Goal: Information Seeking & Learning: Learn about a topic

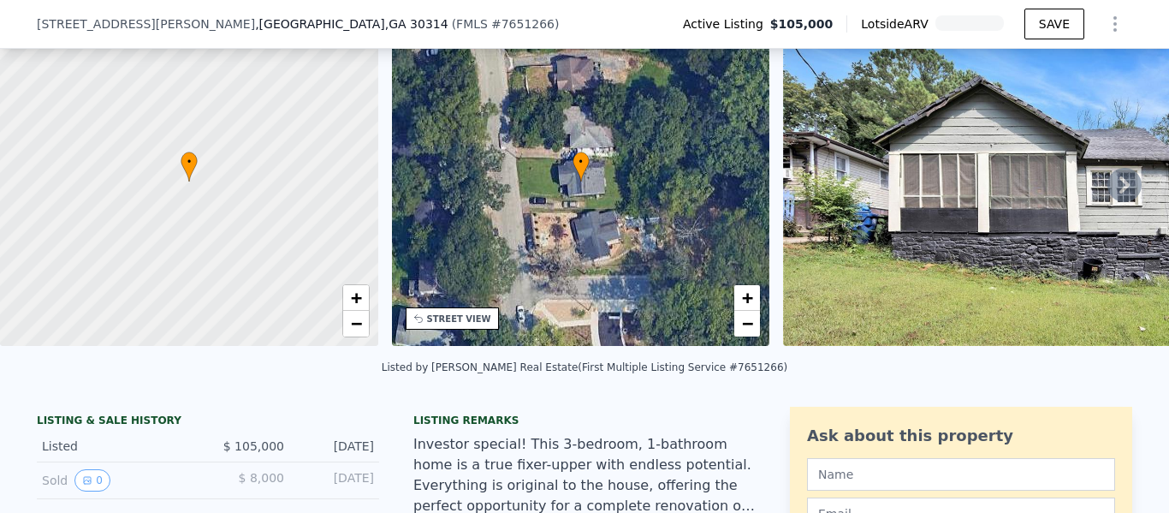
scroll to position [80, 0]
click at [1120, 193] on icon at bounding box center [1125, 184] width 10 height 17
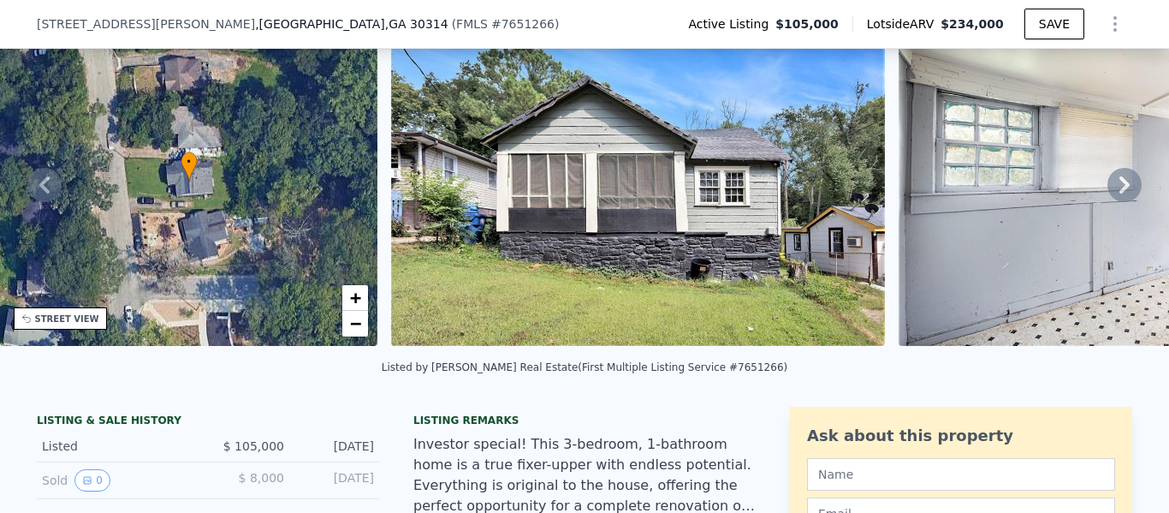
click at [1120, 193] on icon at bounding box center [1125, 184] width 10 height 17
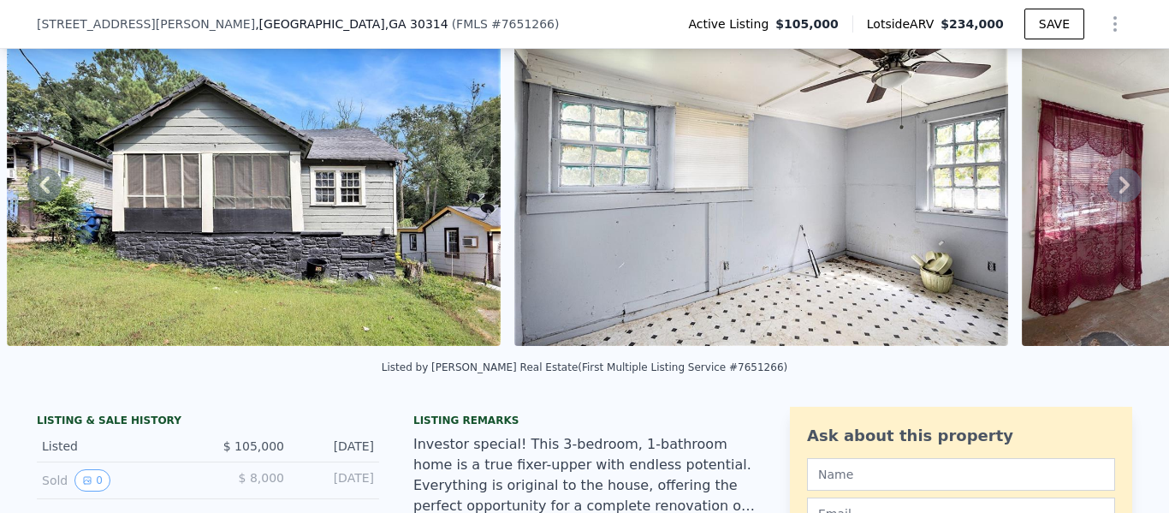
click at [1120, 193] on icon at bounding box center [1125, 184] width 10 height 17
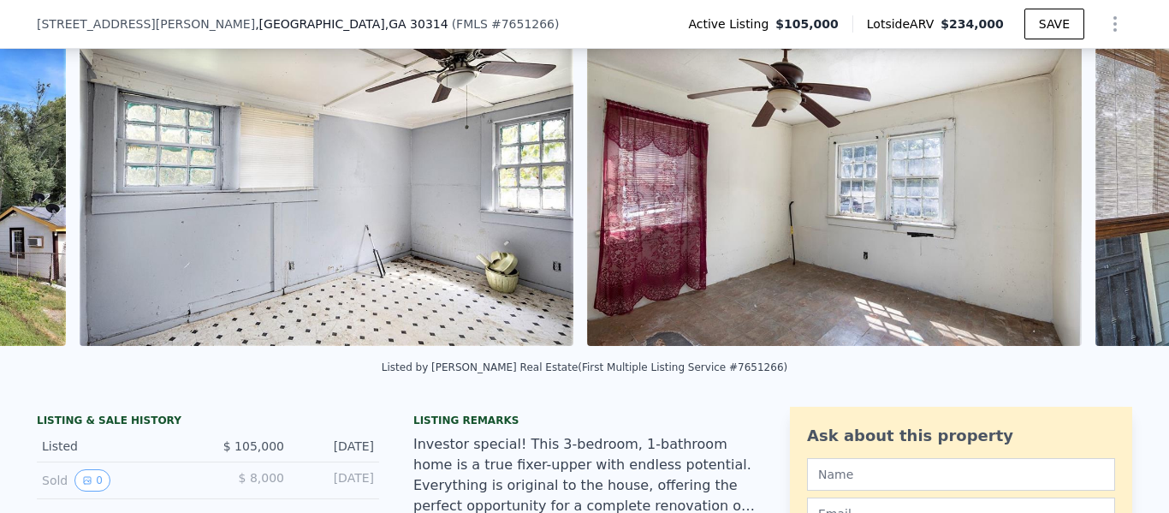
scroll to position [0, 1291]
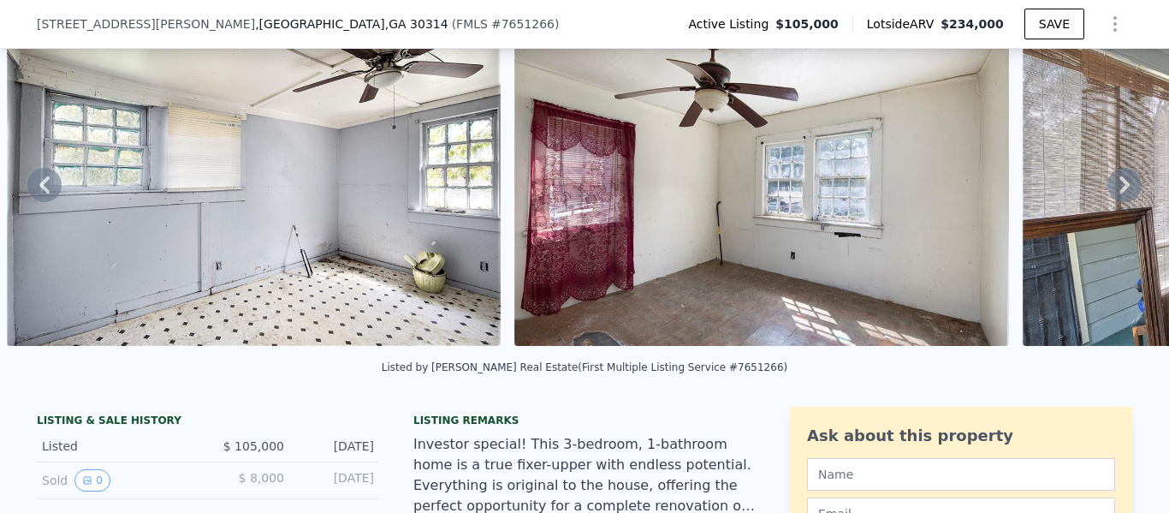
click at [1120, 193] on icon at bounding box center [1125, 184] width 10 height 17
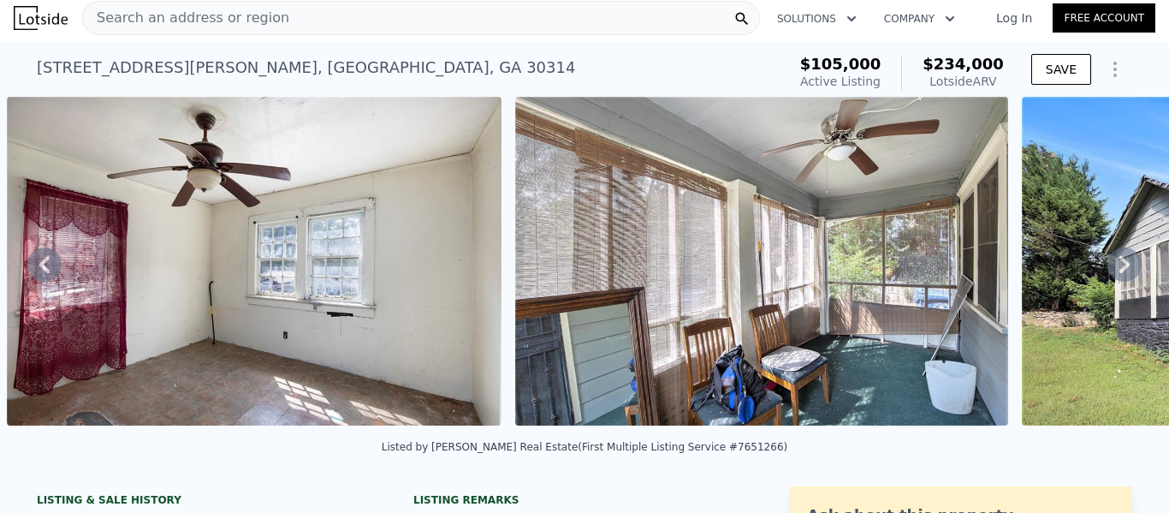
scroll to position [0, 0]
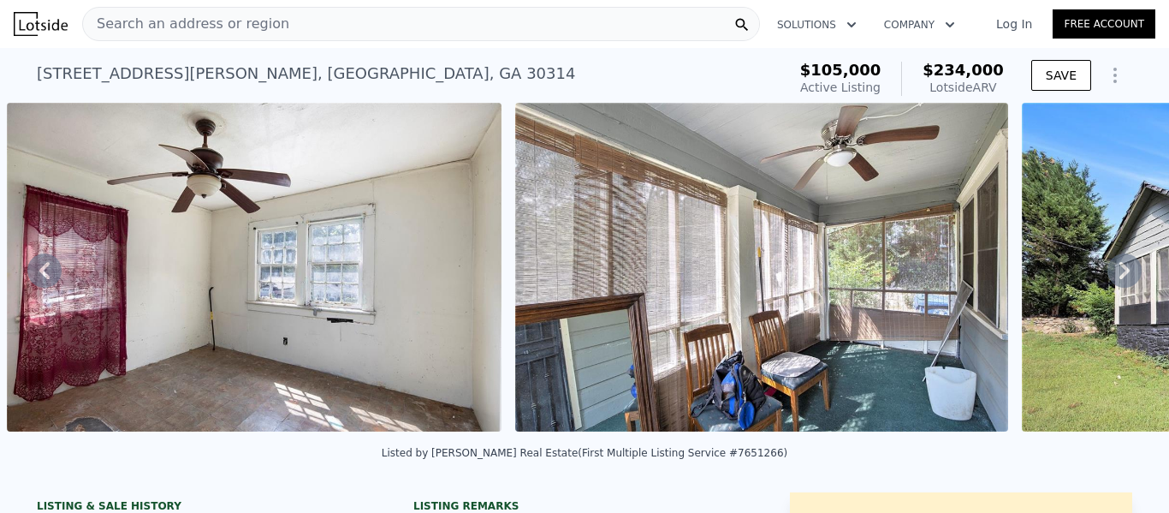
click at [367, 19] on div "Search an address or region" at bounding box center [421, 24] width 678 height 34
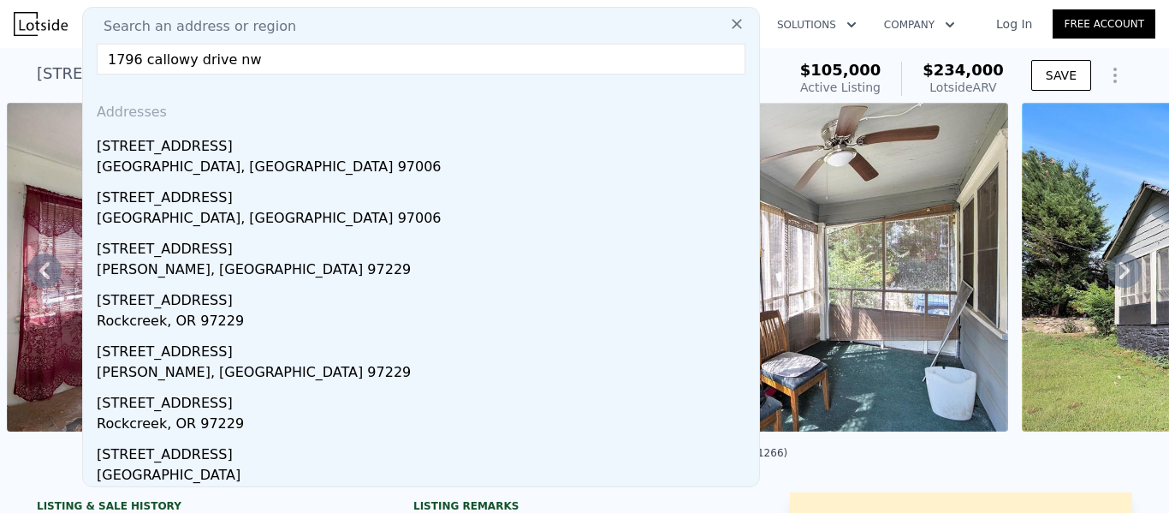
click at [180, 60] on input "1796 callowy drive nw" at bounding box center [421, 59] width 649 height 31
click at [318, 56] on input "[STREET_ADDRESS]" at bounding box center [421, 59] width 649 height 31
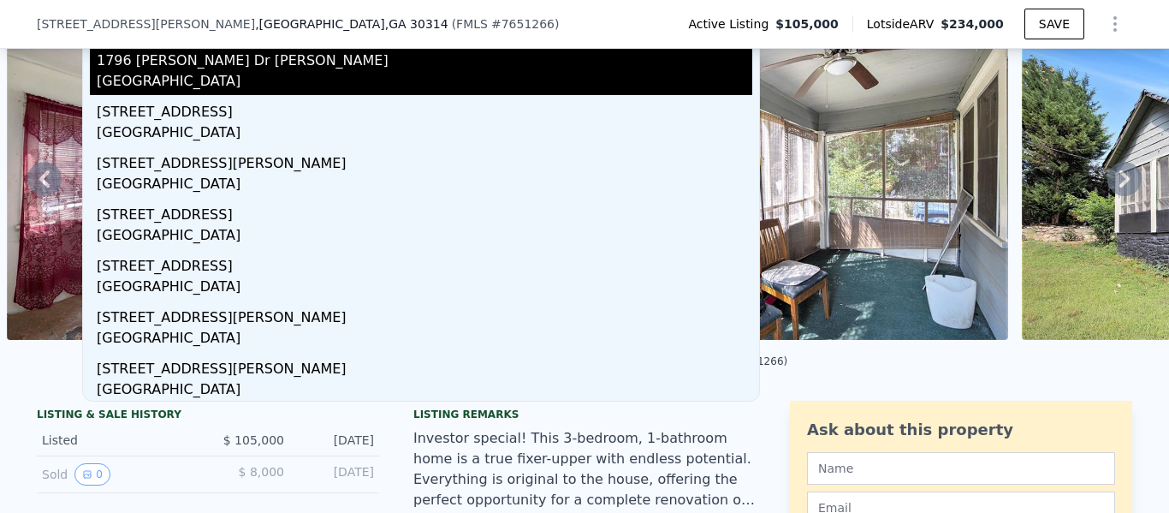
type input "[STREET_ADDRESS][PERSON_NAME]"
click at [179, 59] on div "1796 [PERSON_NAME] Dr [PERSON_NAME]" at bounding box center [425, 57] width 656 height 27
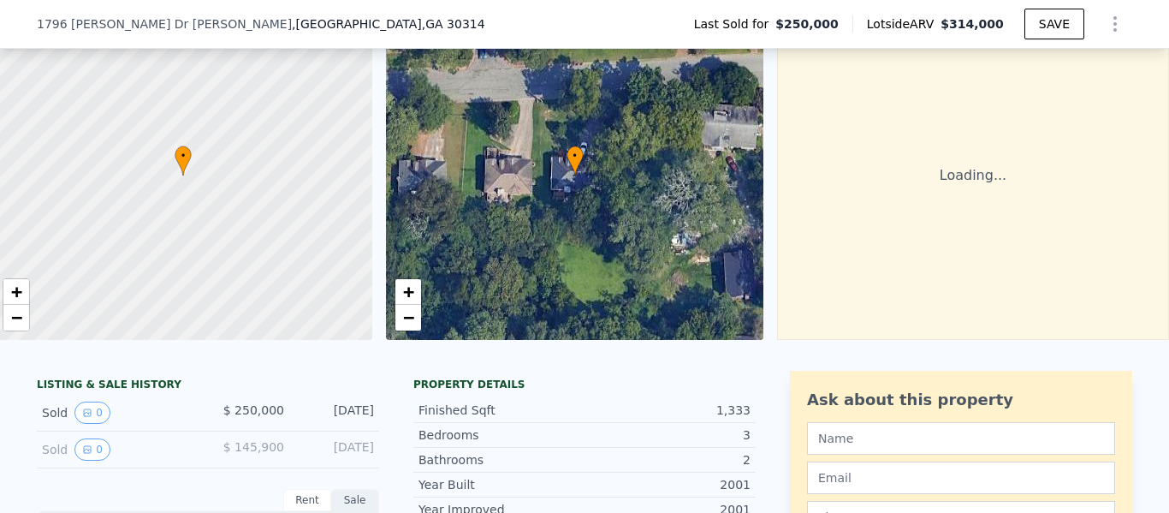
scroll to position [0, 26]
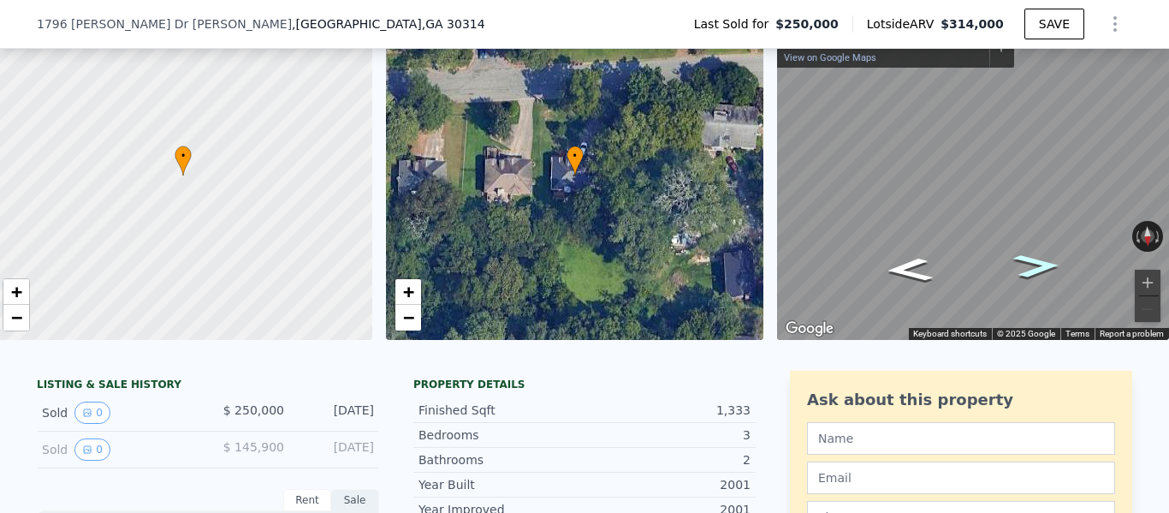
click at [1026, 263] on icon "Go West, Calloway Dr NW" at bounding box center [1037, 265] width 86 height 35
click at [1026, 263] on icon "Go West, Calloway Dr NW" at bounding box center [1037, 267] width 82 height 34
click at [901, 262] on icon "Go East, Calloway Dr NW" at bounding box center [909, 269] width 82 height 34
click at [901, 262] on icon "Go East, Calloway Dr NW" at bounding box center [909, 270] width 86 height 35
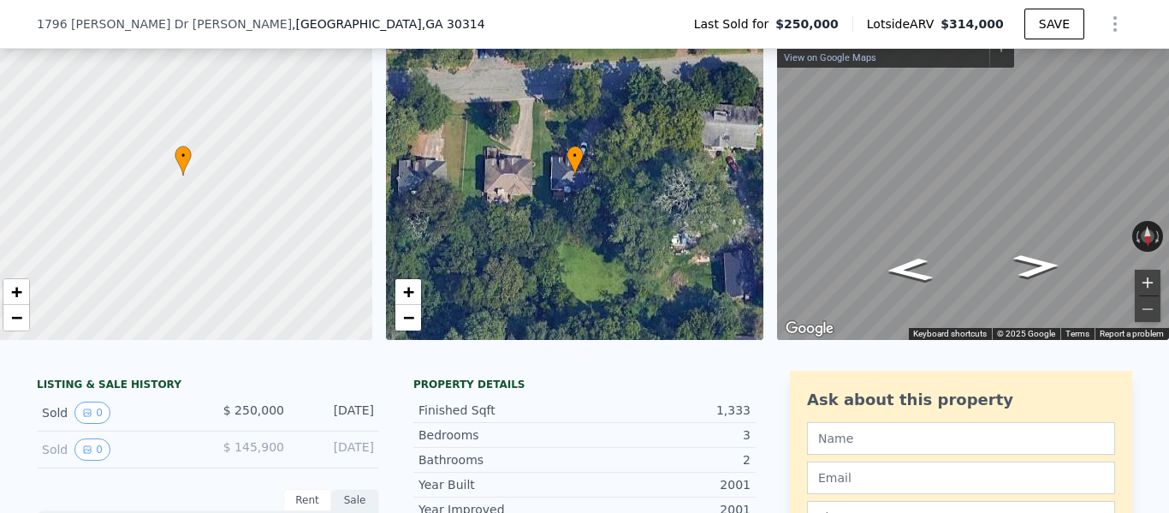
click at [1141, 283] on button "Zoom in" at bounding box center [1148, 283] width 26 height 26
click at [901, 267] on icon "Go East, Calloway Dr NW" at bounding box center [909, 270] width 86 height 35
click at [1138, 277] on button "Zoom in" at bounding box center [1148, 283] width 26 height 26
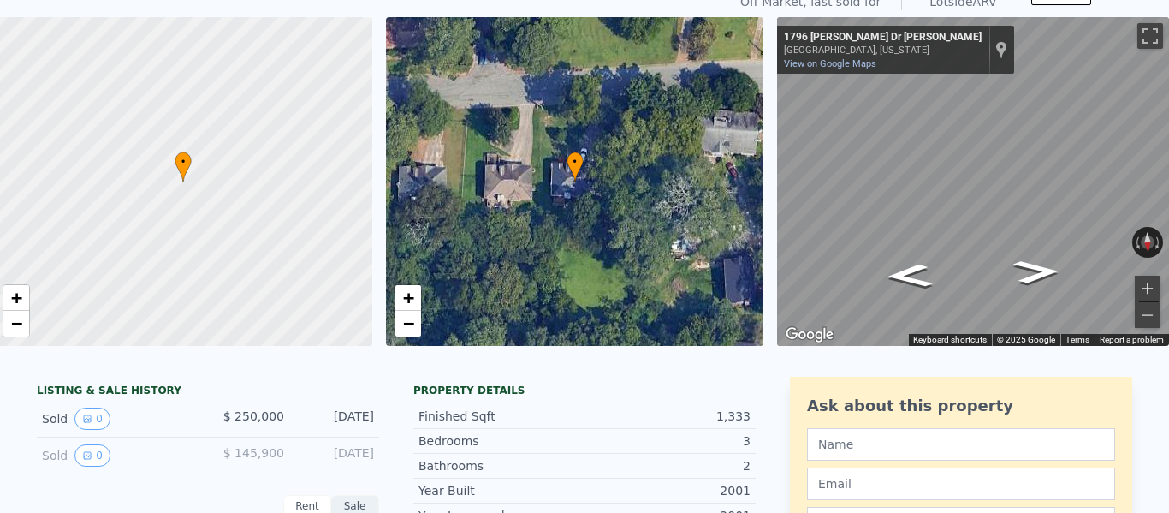
scroll to position [6, 0]
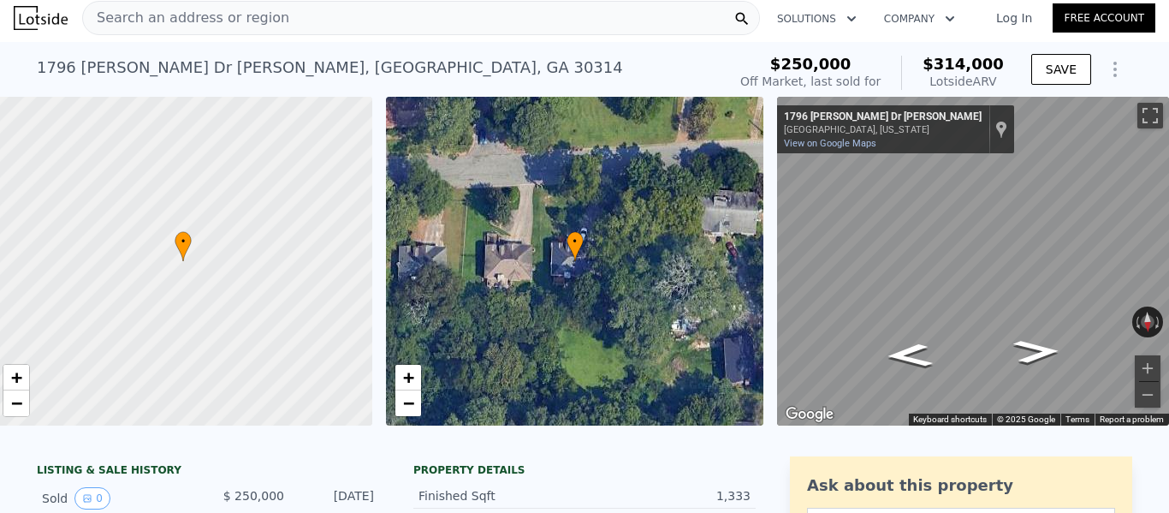
click at [272, 18] on div "Search an address or region" at bounding box center [421, 18] width 678 height 34
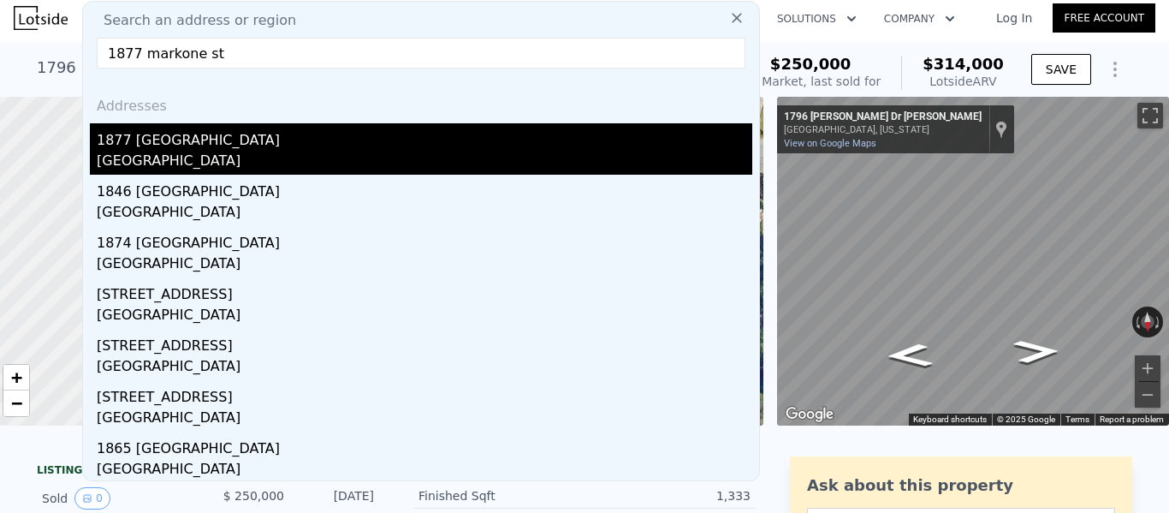
type input "1877 markone st"
click at [128, 134] on div "1877 [GEOGRAPHIC_DATA]" at bounding box center [425, 136] width 656 height 27
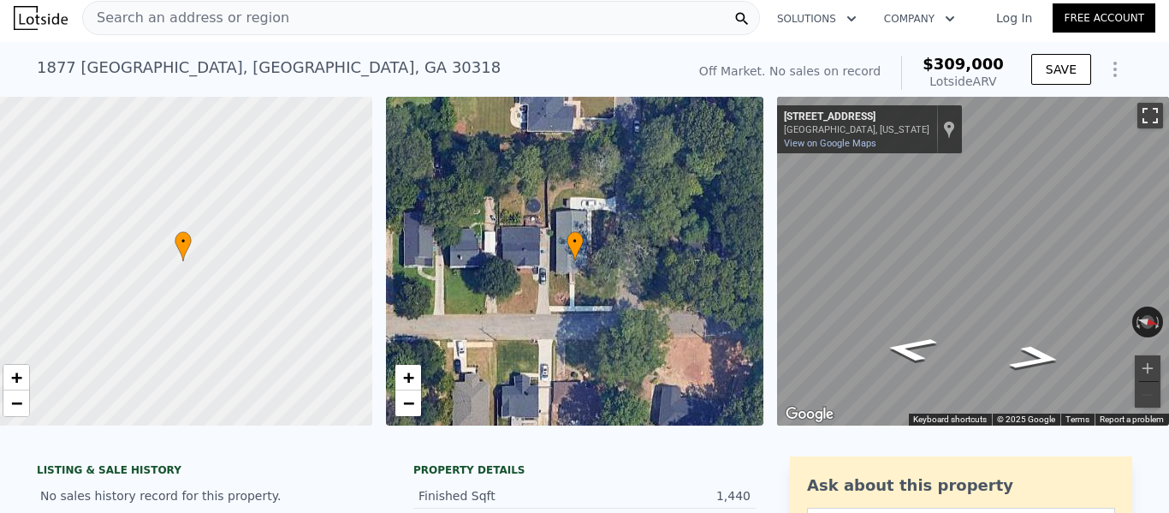
click at [1138, 112] on button "Toggle fullscreen view" at bounding box center [1151, 116] width 26 height 26
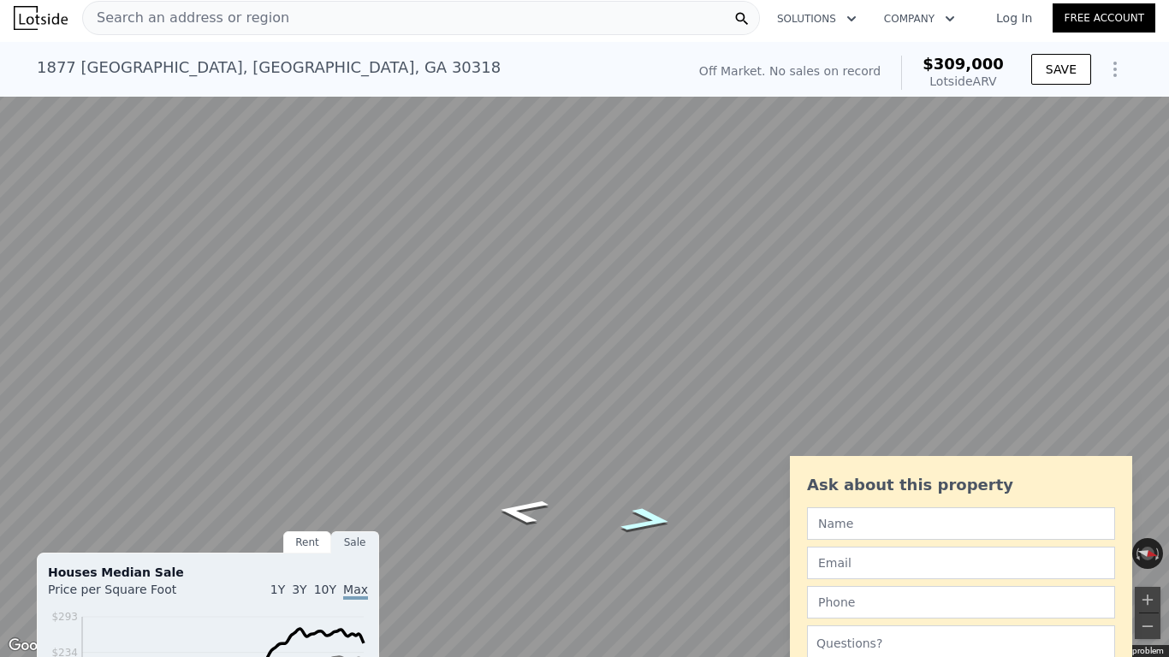
click at [646, 512] on icon "Go North, Marktrey Pl NW" at bounding box center [647, 520] width 98 height 37
click at [530, 503] on icon "Go South, Marktrey Pl NW" at bounding box center [522, 511] width 98 height 37
click at [586, 512] on icon "Go East, Markone St NW" at bounding box center [569, 535] width 117 height 31
click at [564, 512] on icon "Go East, Markone St NW" at bounding box center [560, 534] width 124 height 35
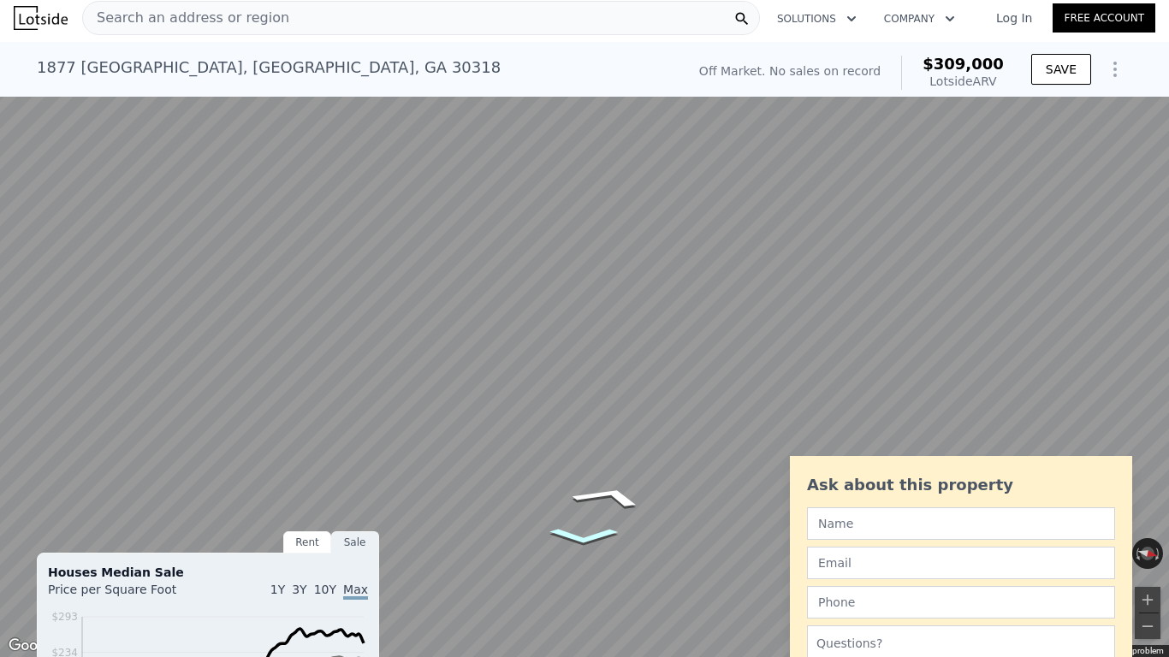
click at [566, 512] on icon "Go East, Markone St NW" at bounding box center [584, 536] width 104 height 25
click at [588, 512] on icon "Go East, Markone St NW" at bounding box center [584, 536] width 104 height 25
click at [661, 512] on icon "Go North, Marktrey Pl NW" at bounding box center [647, 520] width 98 height 37
click at [1156, 16] on button "Toggle fullscreen view" at bounding box center [1151, 19] width 26 height 26
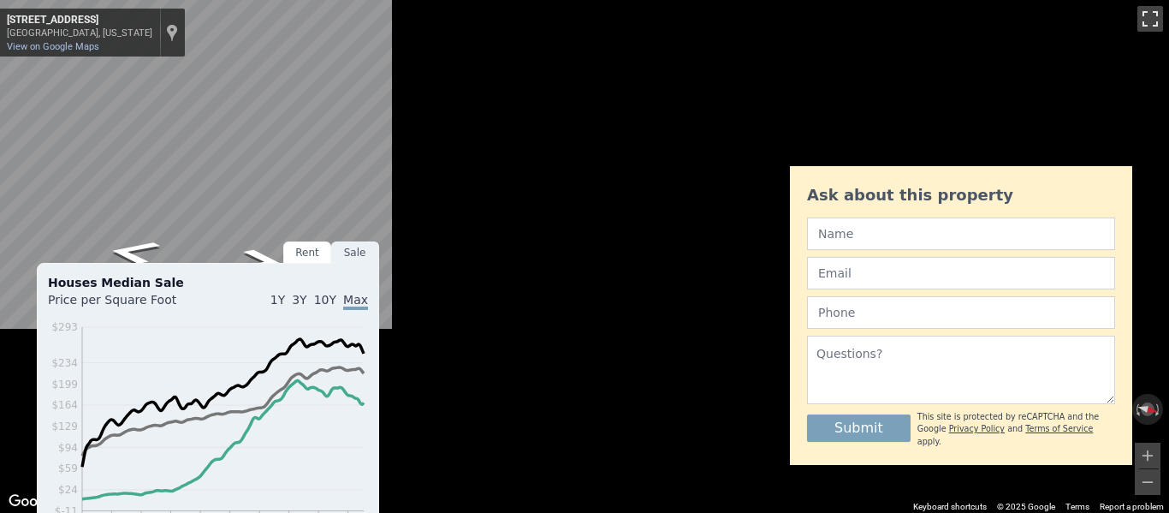
scroll to position [6, 0]
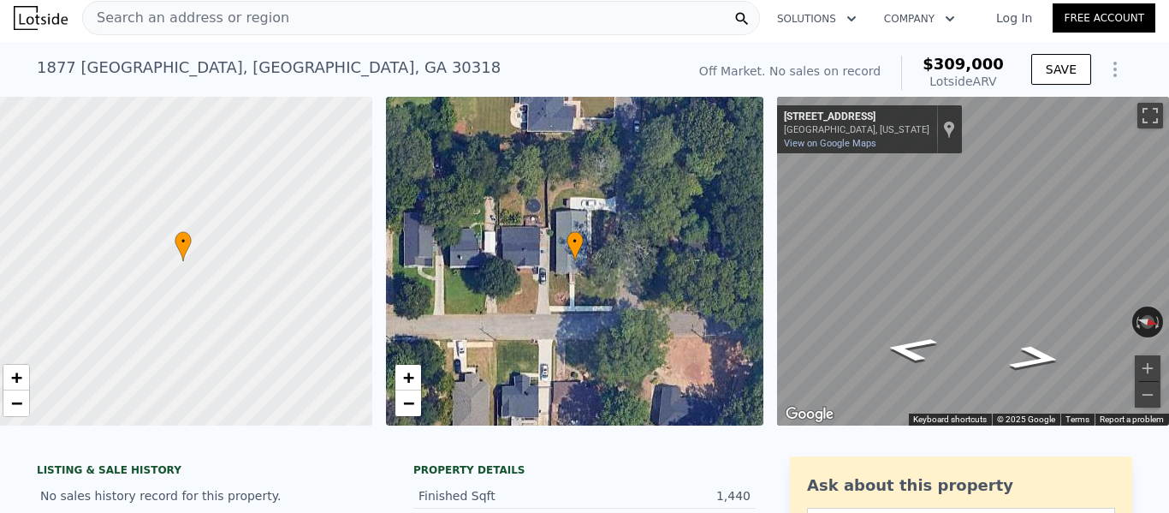
click at [209, 23] on span "Search an address or region" at bounding box center [186, 18] width 206 height 21
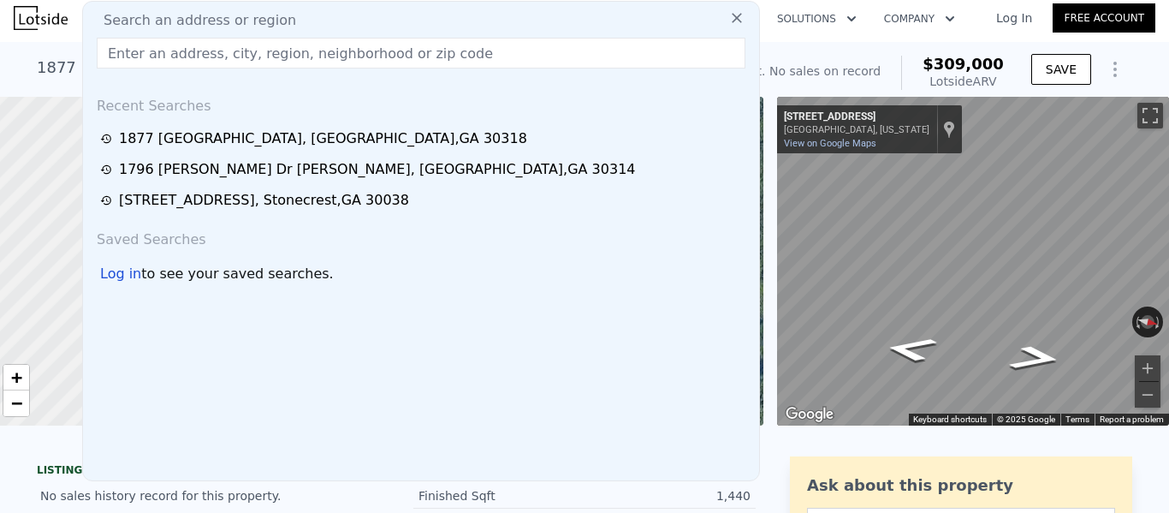
click at [207, 45] on input "text" at bounding box center [421, 53] width 649 height 31
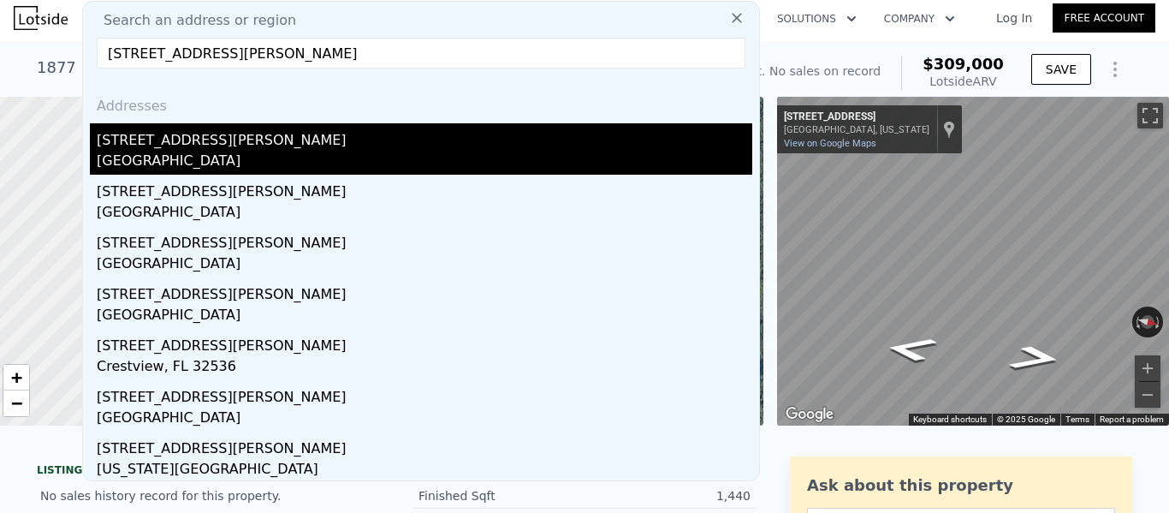
type input "[STREET_ADDRESS][PERSON_NAME]"
click at [175, 140] on div "[STREET_ADDRESS][PERSON_NAME]" at bounding box center [425, 136] width 656 height 27
type input "2"
type input "4"
type input "1"
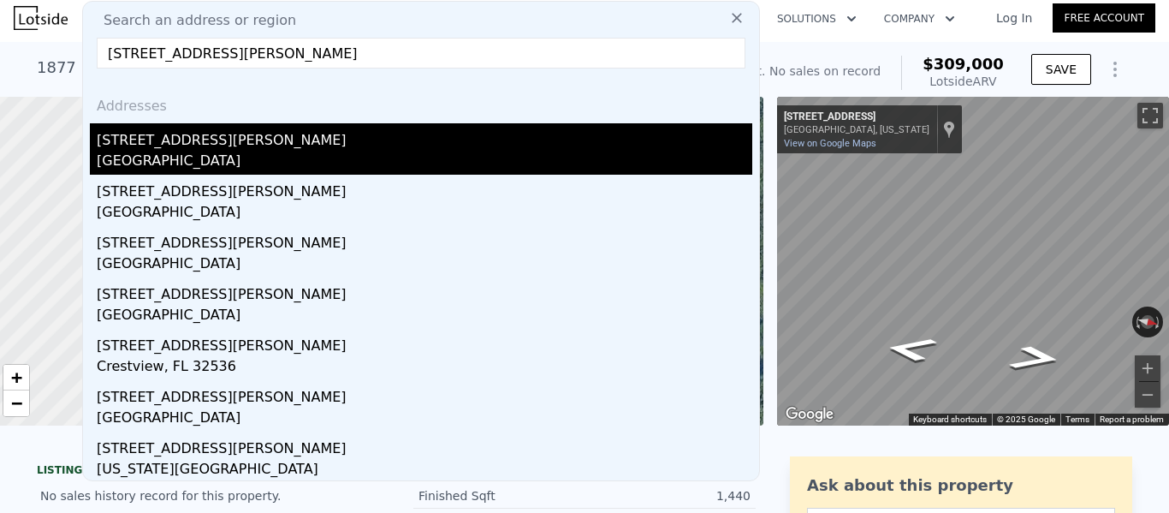
type input "2.5"
type input "698"
type input "1454"
type input "7492.32"
type input "14026.32"
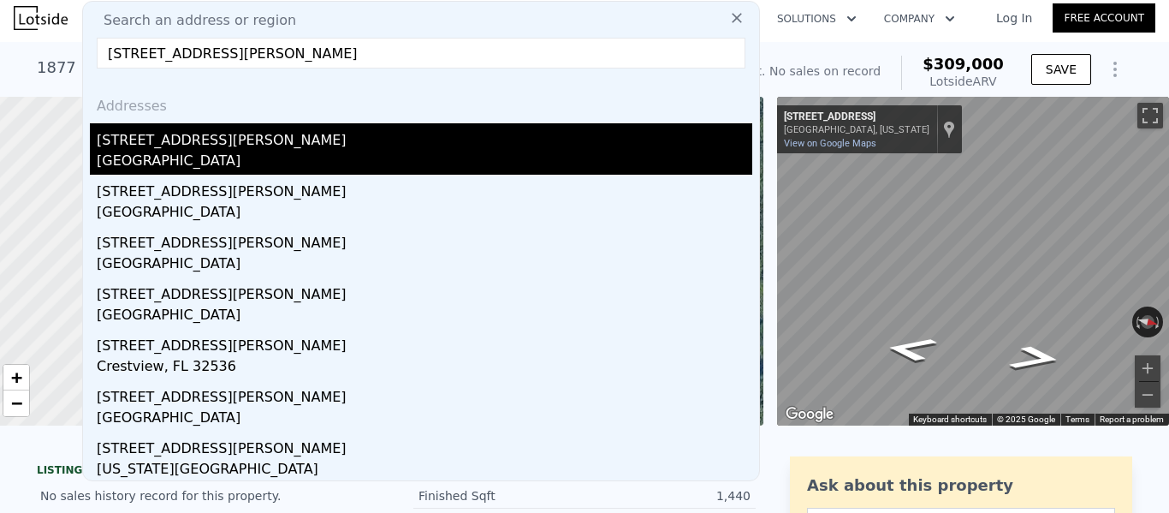
type input "$ 234,000"
type input "$ 108,455"
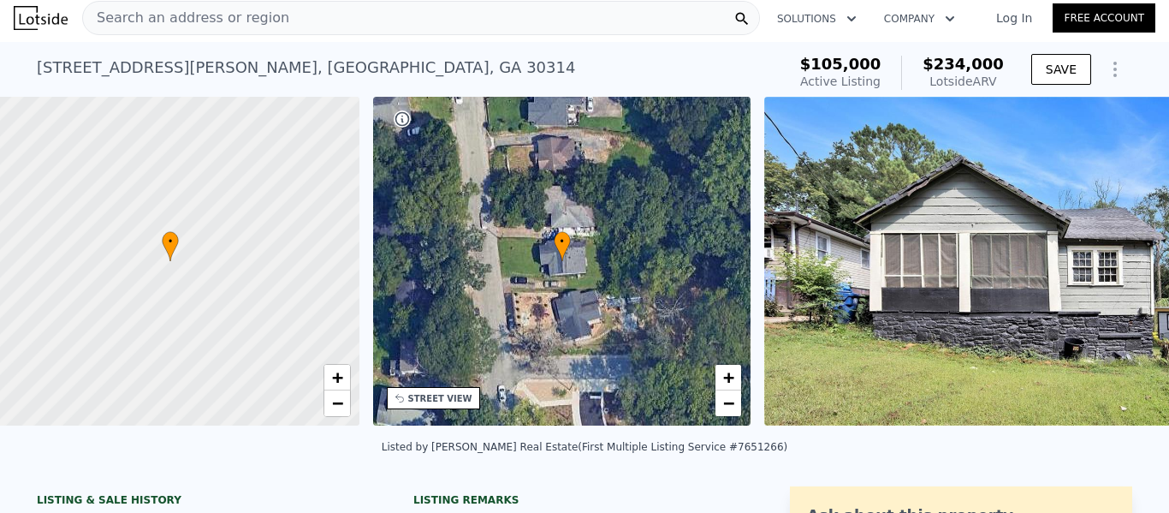
scroll to position [0, 7]
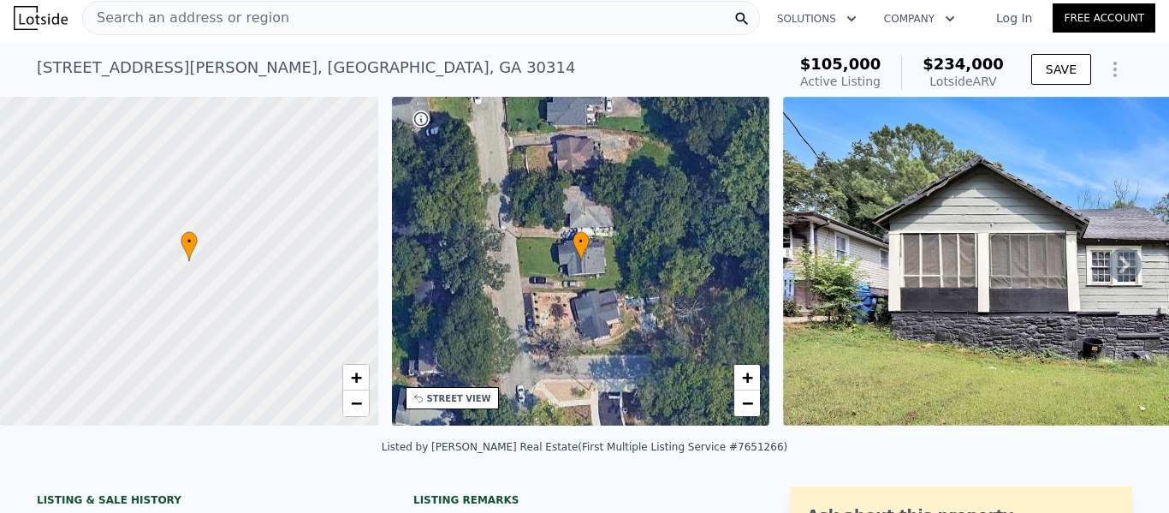
click at [958, 287] on img at bounding box center [1030, 261] width 494 height 329
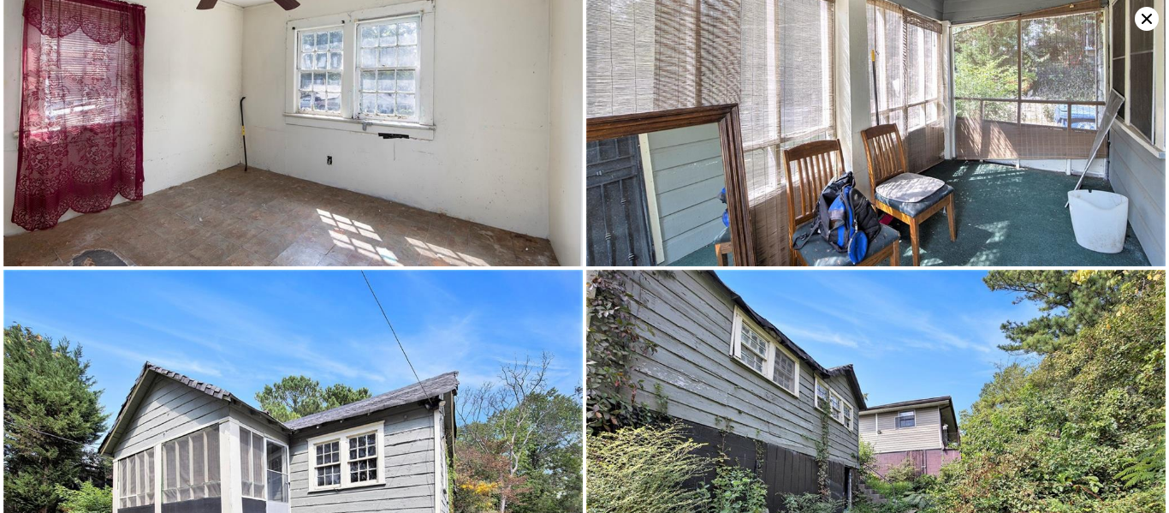
scroll to position [770, 0]
